Goal: Information Seeking & Learning: Learn about a topic

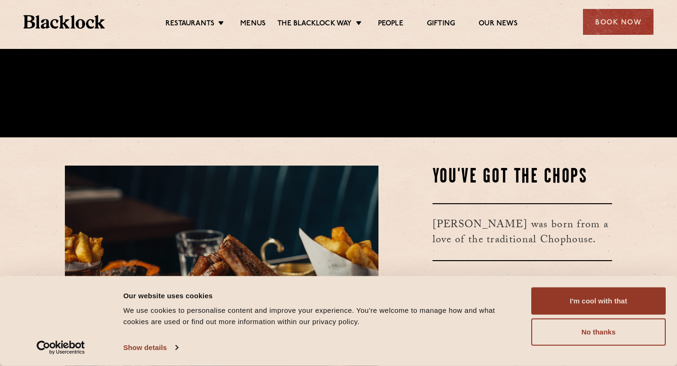
scroll to position [530, 0]
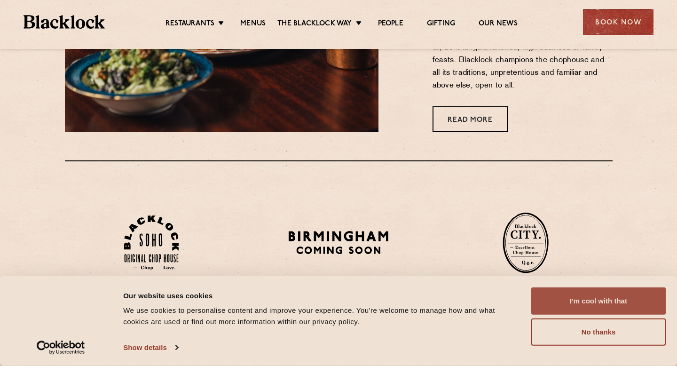
click at [560, 297] on button "I'm cool with that" at bounding box center [598, 300] width 134 height 27
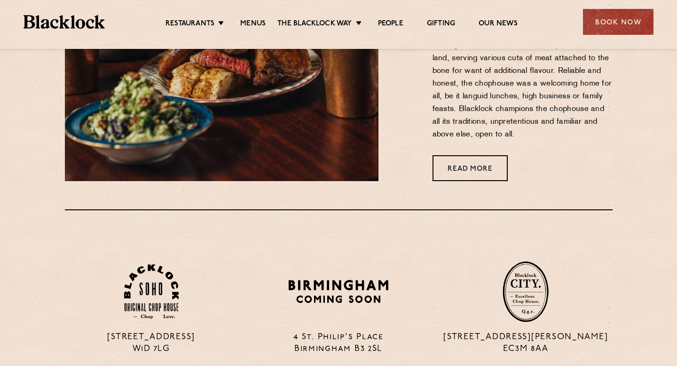
scroll to position [482, 0]
click at [256, 18] on ul "Restaurants Soho City Shoreditch Covent Garden Canary Wharf Manchester Birmingh…" at bounding box center [341, 22] width 473 height 15
click at [256, 22] on link "Menus" at bounding box center [252, 24] width 25 height 10
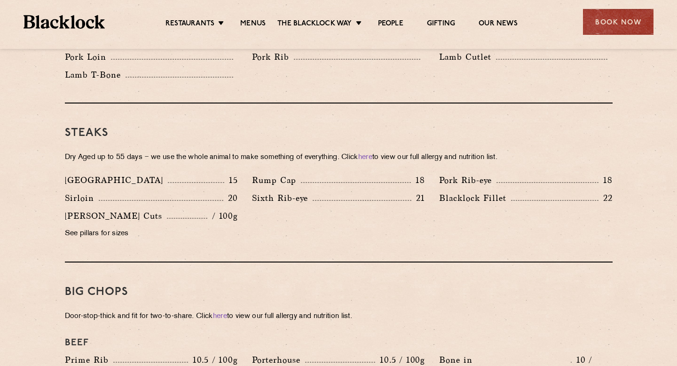
scroll to position [782, 0]
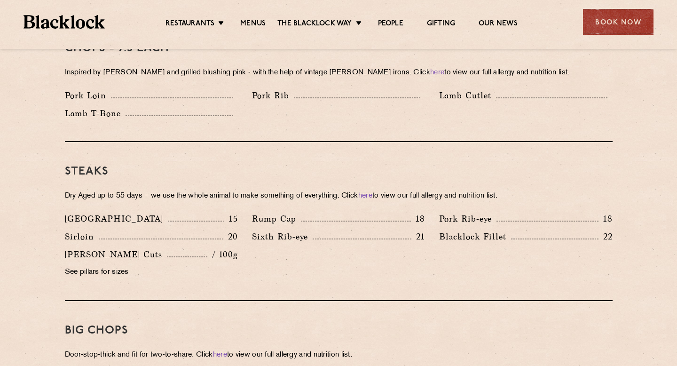
click at [85, 26] on img at bounding box center [63, 22] width 81 height 14
